Goal: Task Accomplishment & Management: Manage account settings

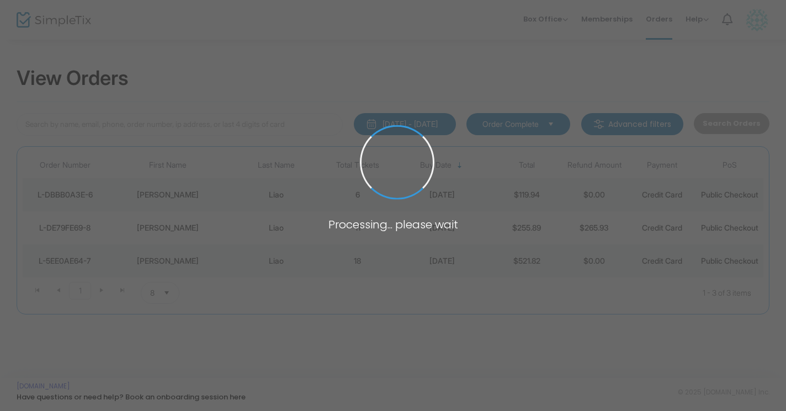
type input "[EMAIL_ADDRESS][DOMAIN_NAME]"
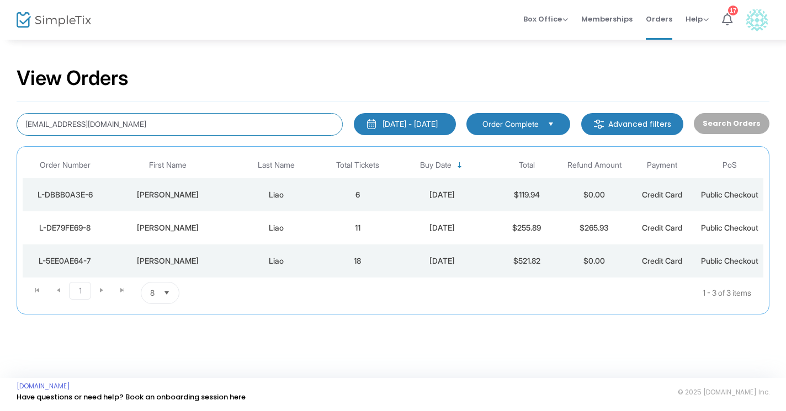
click at [137, 129] on input "[EMAIL_ADDRESS][DOMAIN_NAME]" at bounding box center [180, 124] width 326 height 23
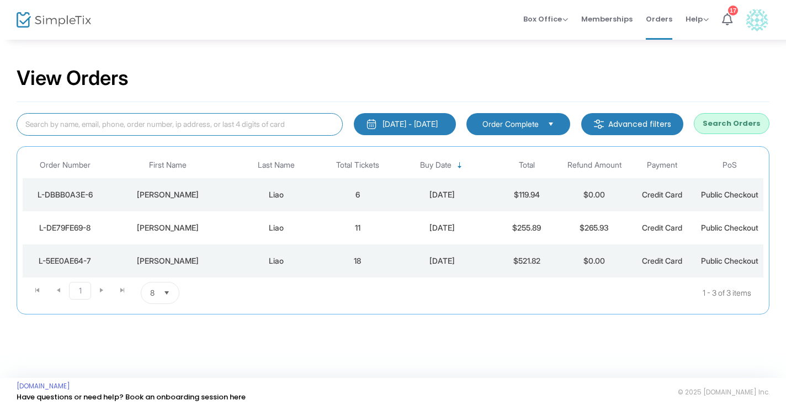
paste input "L-7ECE275F-F"
type input "L-7ECE275F-F"
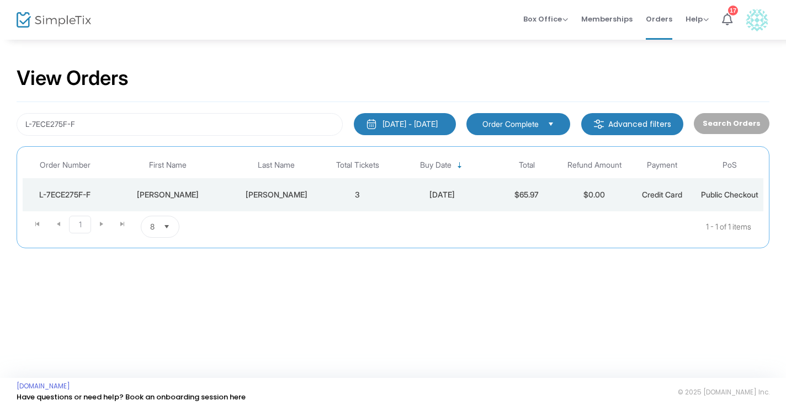
click at [291, 195] on div "[PERSON_NAME]" at bounding box center [276, 194] width 89 height 11
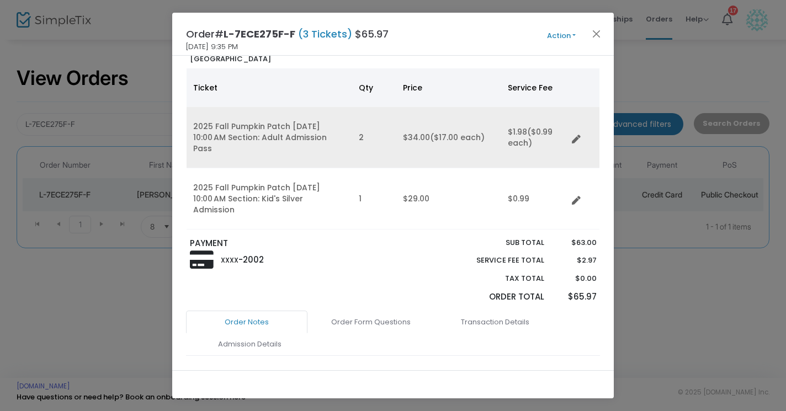
scroll to position [70, 0]
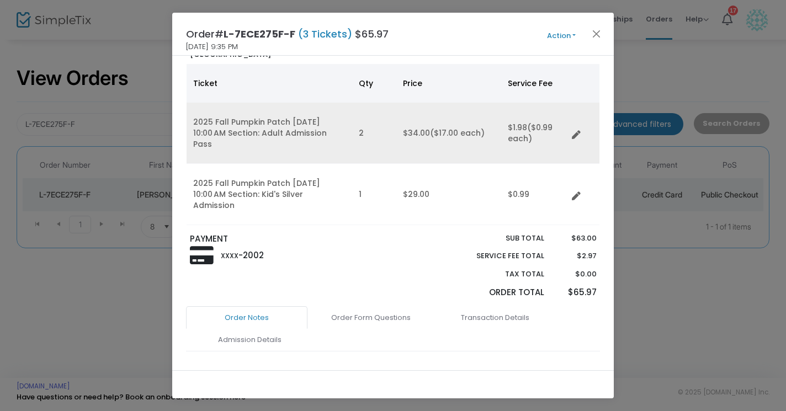
click at [580, 131] on icon "Data table" at bounding box center [576, 135] width 9 height 9
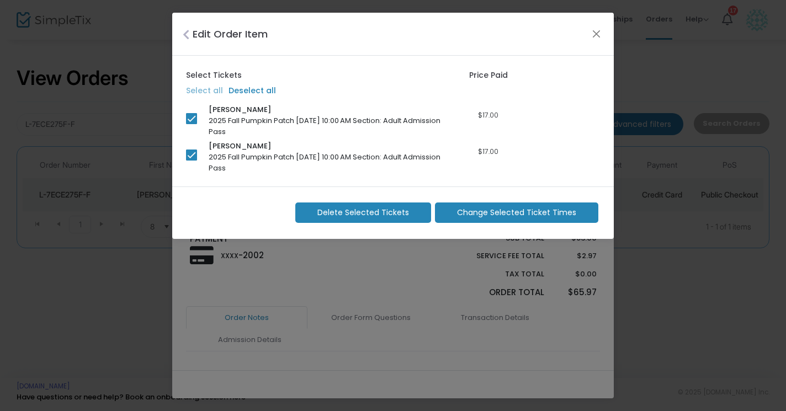
click at [477, 213] on span "Change Selected Ticket Times" at bounding box center [516, 213] width 119 height 12
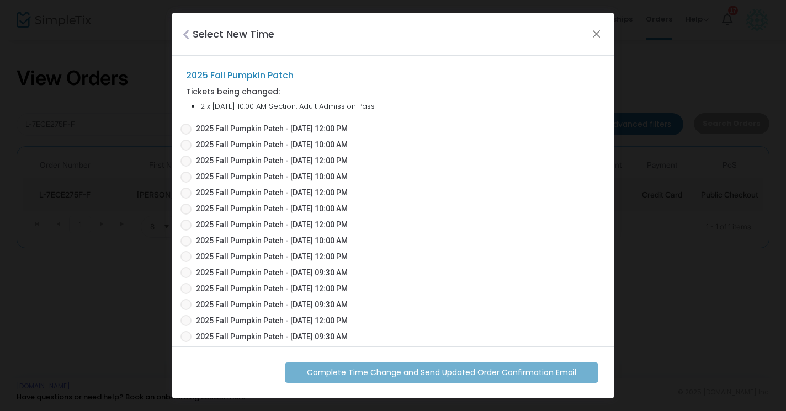
scroll to position [0, 0]
click at [185, 237] on span at bounding box center [185, 241] width 11 height 11
click at [185, 247] on input "2025 Fall Pumpkin Patch - [DATE] 10:00 AM" at bounding box center [185, 247] width 1 height 1
radio input "true"
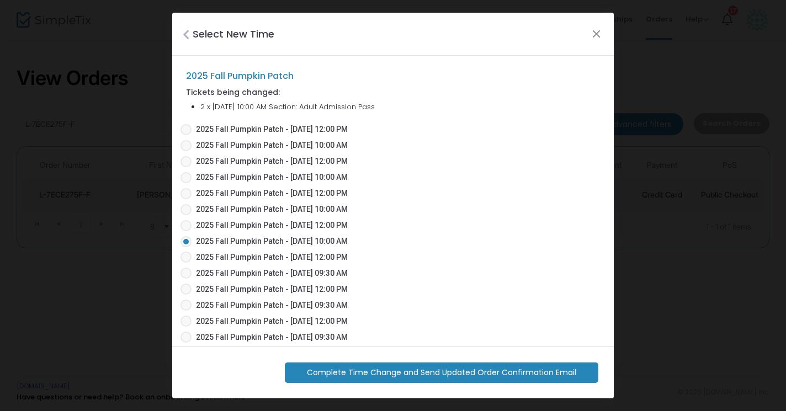
click at [518, 375] on span "Complete Time Change and Send Updated Order Confirmation Email" at bounding box center [441, 373] width 269 height 12
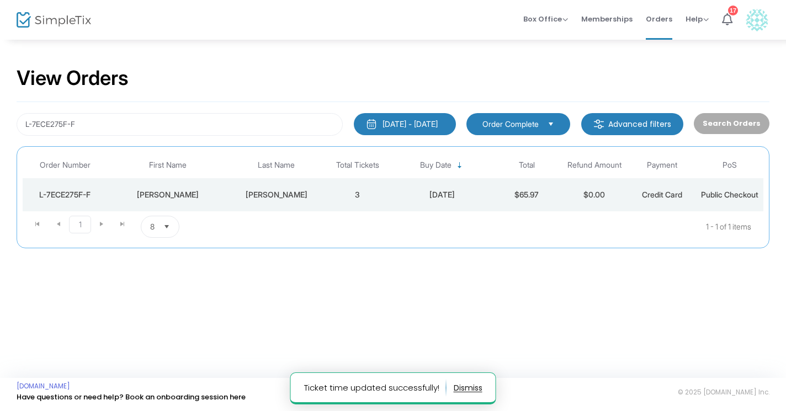
click at [357, 201] on td "3" at bounding box center [357, 194] width 68 height 33
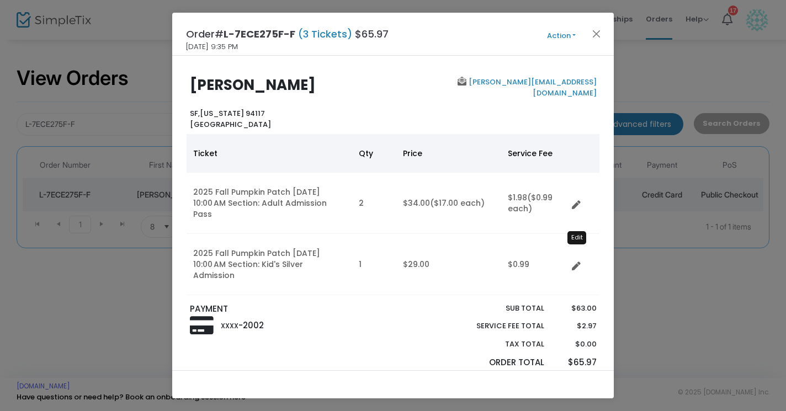
click at [576, 262] on icon "Data table" at bounding box center [576, 266] width 9 height 9
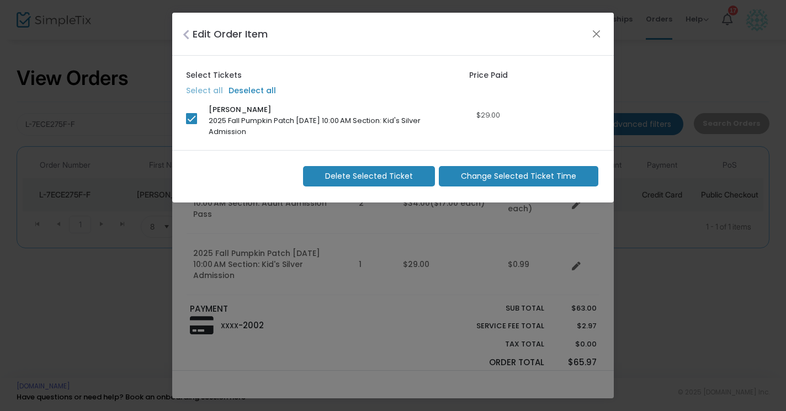
click at [552, 170] on span "Change Selected Ticket Time" at bounding box center [518, 176] width 115 height 12
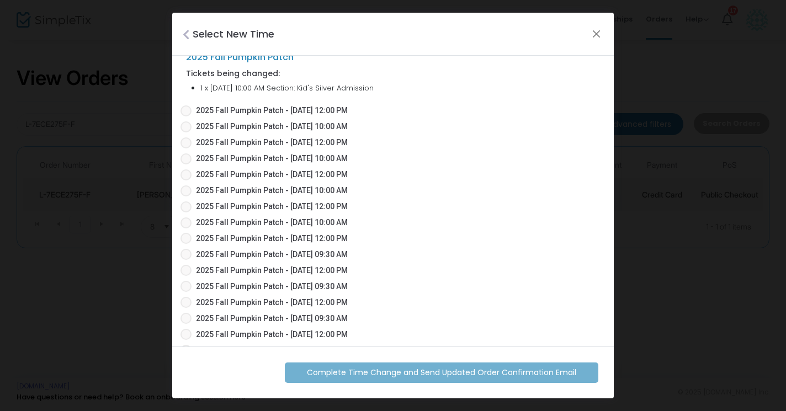
scroll to position [23, 0]
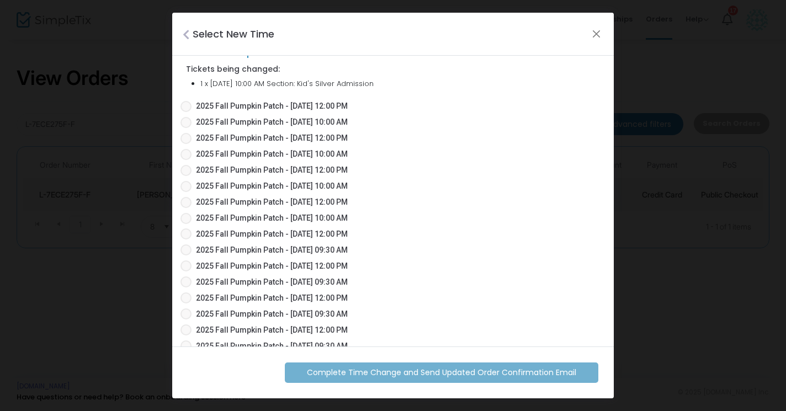
click at [189, 216] on span at bounding box center [185, 218] width 11 height 11
click at [186, 224] on input "2025 Fall Pumpkin Patch - [DATE] 10:00 AM" at bounding box center [185, 224] width 1 height 1
radio input "true"
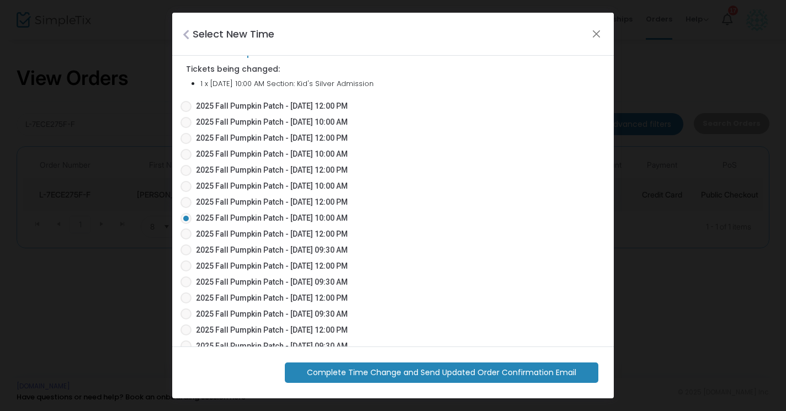
click at [410, 373] on span "Complete Time Change and Send Updated Order Confirmation Email" at bounding box center [441, 373] width 269 height 12
